Goal: Task Accomplishment & Management: Use online tool/utility

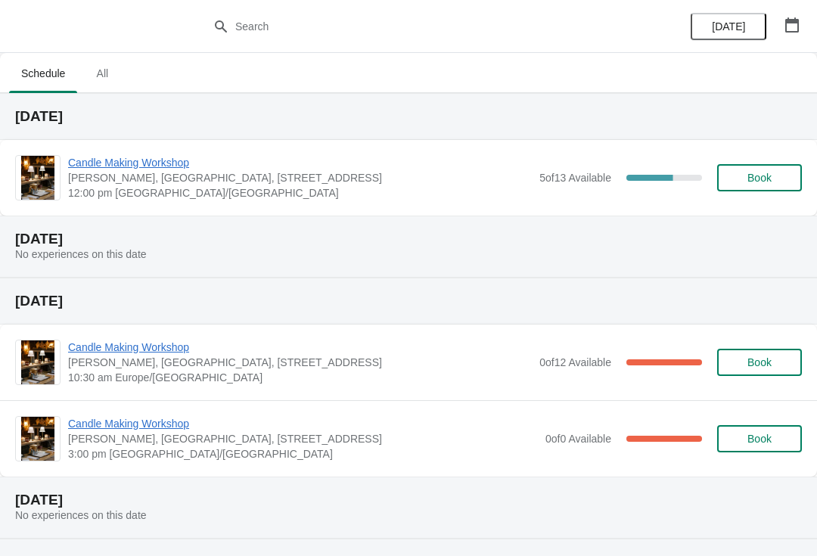
click at [118, 162] on span "Candle Making Workshop" at bounding box center [300, 162] width 464 height 15
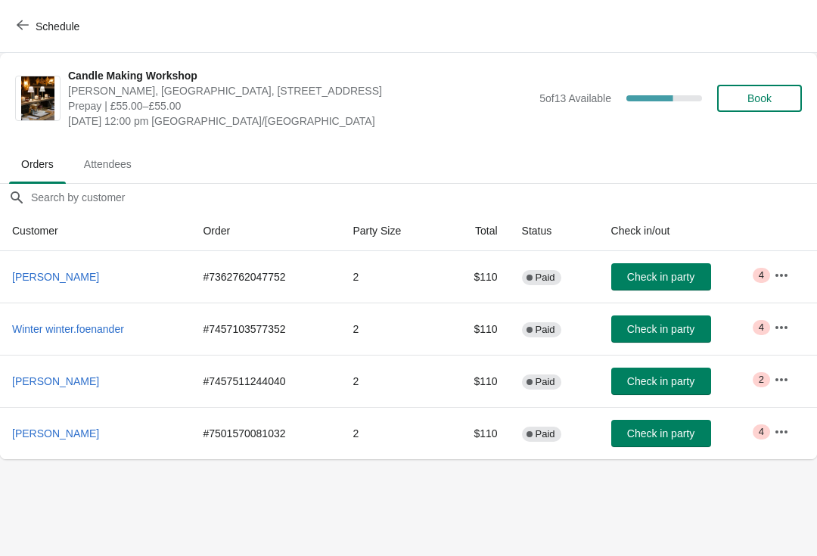
click at [135, 167] on span "Attendees" at bounding box center [108, 164] width 72 height 27
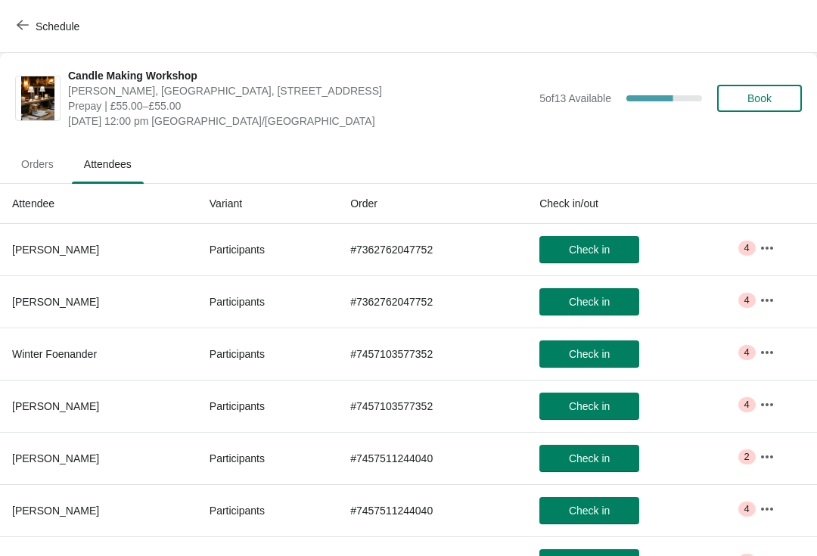
click at [51, 172] on span "Orders" at bounding box center [37, 164] width 57 height 27
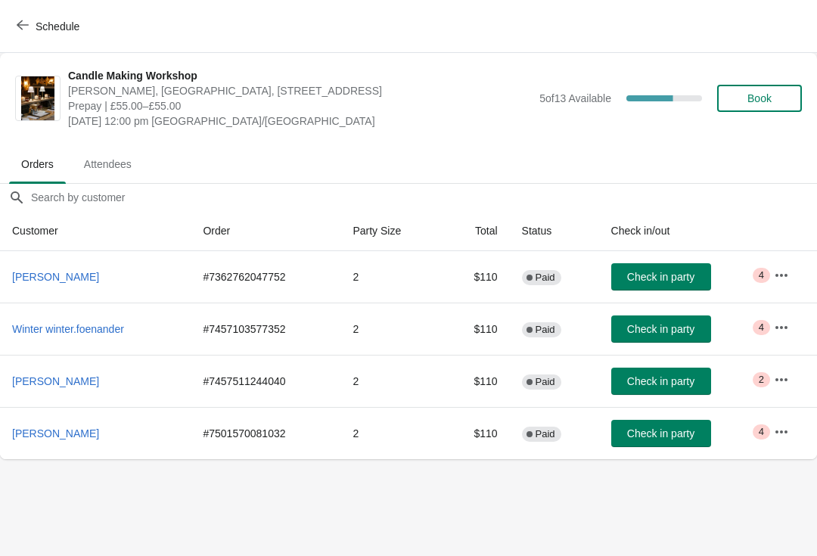
click at [672, 267] on button "Check in party" at bounding box center [662, 276] width 100 height 27
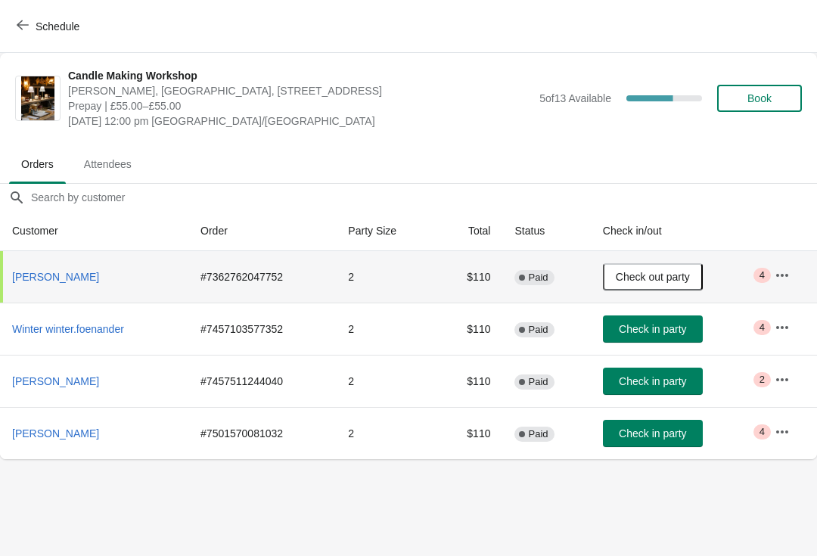
click at [655, 281] on span "Check out party" at bounding box center [653, 277] width 74 height 12
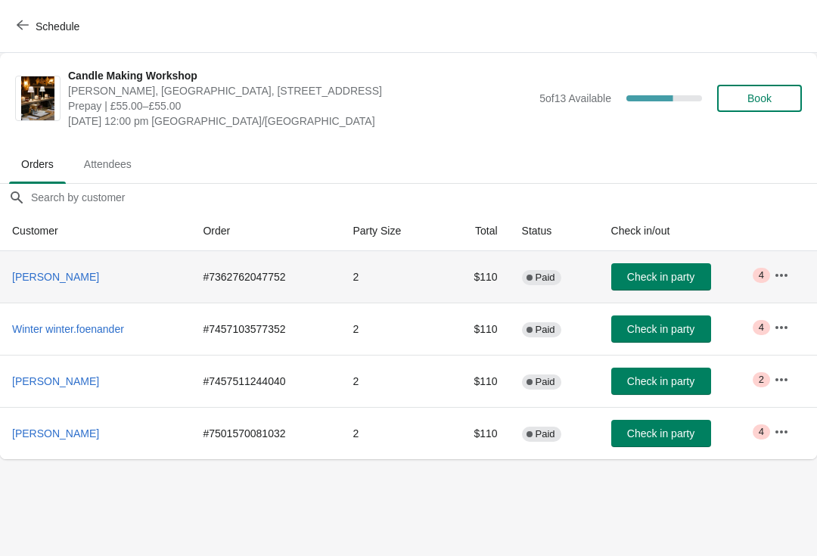
click at [643, 274] on span "Check in party" at bounding box center [660, 277] width 67 height 12
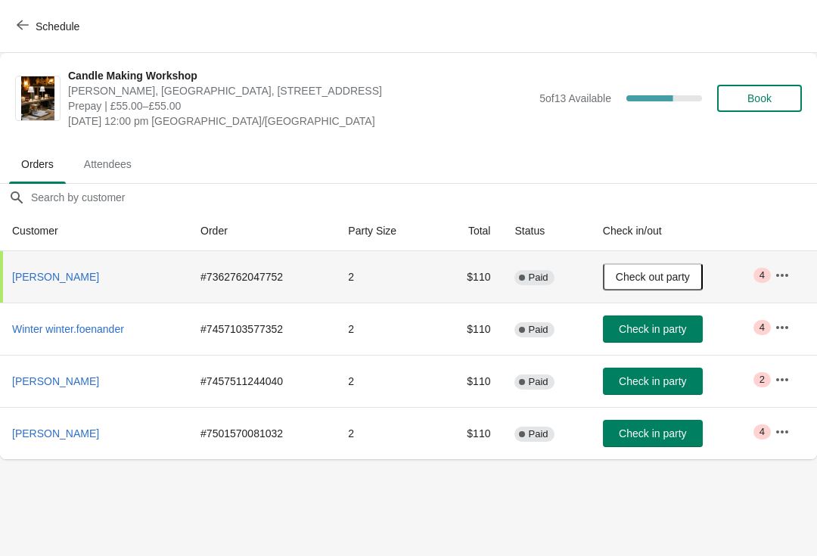
click at [649, 381] on span "Check in party" at bounding box center [652, 381] width 67 height 12
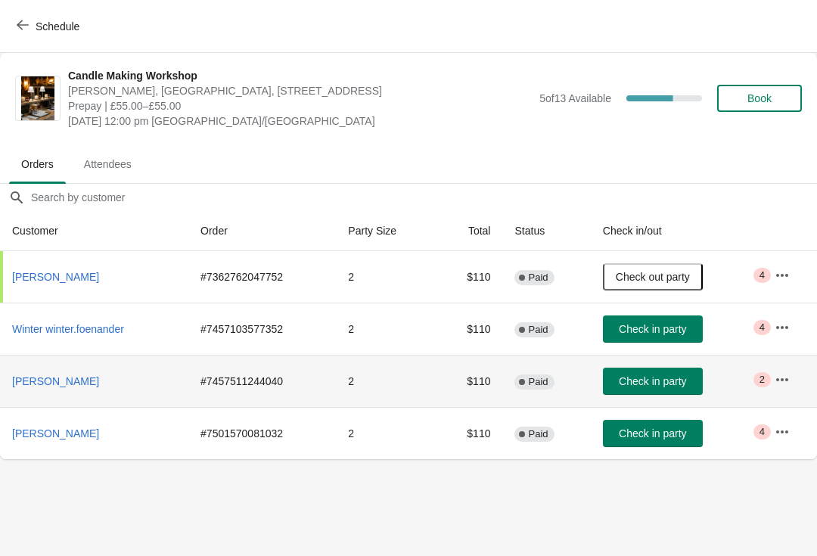
click at [664, 385] on span "Check in party" at bounding box center [652, 381] width 67 height 12
click at [644, 375] on span "Check out party" at bounding box center [653, 381] width 74 height 12
click at [660, 384] on span "Check in party" at bounding box center [652, 381] width 67 height 12
click at [656, 435] on span "Check in party" at bounding box center [652, 434] width 67 height 12
